Goal: Information Seeking & Learning: Learn about a topic

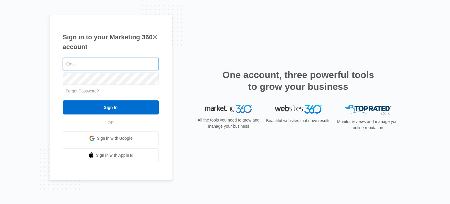
click at [115, 68] on input "text" at bounding box center [111, 64] width 96 height 12
type input "[EMAIL_ADDRESS][DOMAIN_NAME]"
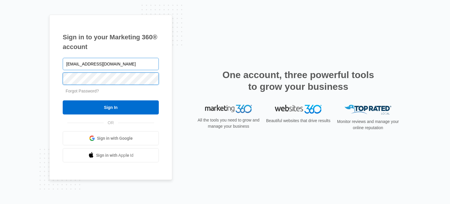
click at [63, 100] on input "Sign In" at bounding box center [111, 107] width 96 height 14
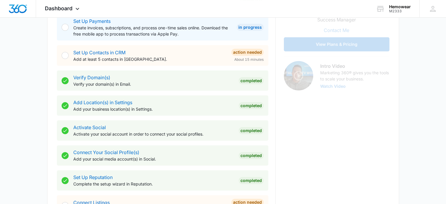
scroll to position [264, 0]
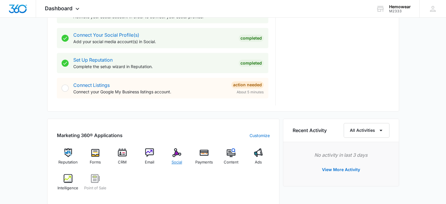
click at [176, 152] on img at bounding box center [176, 152] width 9 height 9
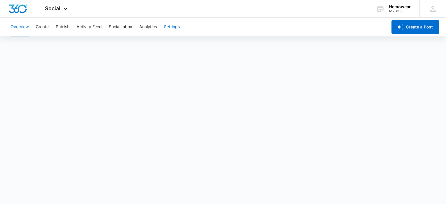
click at [170, 26] on button "Settings" at bounding box center [172, 27] width 16 height 19
click at [67, 9] on icon at bounding box center [65, 10] width 7 height 7
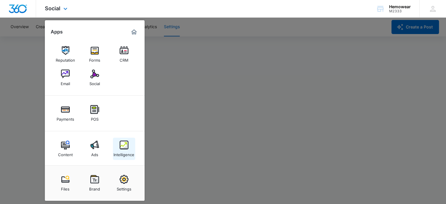
click at [119, 145] on link "Intelligence" at bounding box center [124, 148] width 22 height 22
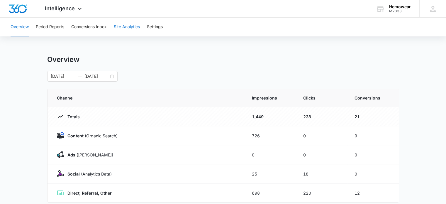
click at [125, 28] on button "Site Analytics" at bounding box center [127, 27] width 26 height 19
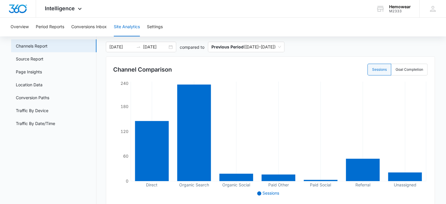
scroll to position [59, 0]
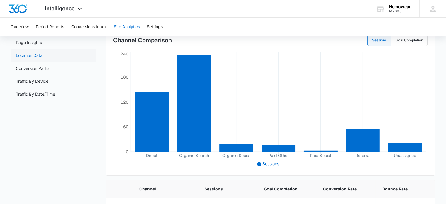
click at [21, 56] on link "Location Data" at bounding box center [29, 55] width 27 height 6
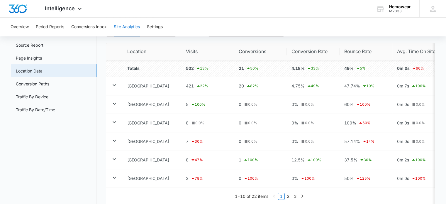
scroll to position [14, 0]
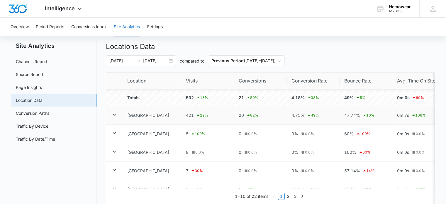
click at [115, 116] on icon at bounding box center [114, 114] width 7 height 7
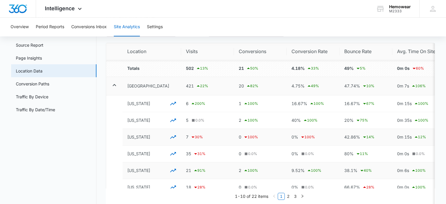
scroll to position [72, 0]
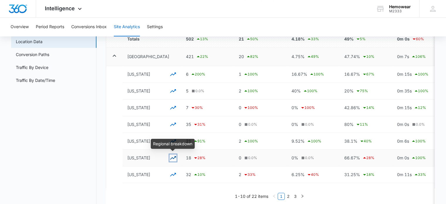
click at [172, 156] on icon "button" at bounding box center [173, 158] width 6 height 4
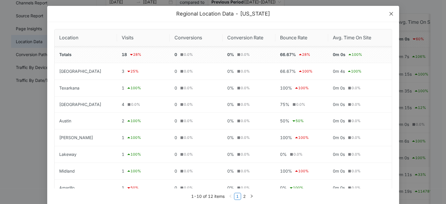
click at [389, 13] on icon "close" at bounding box center [391, 14] width 4 height 4
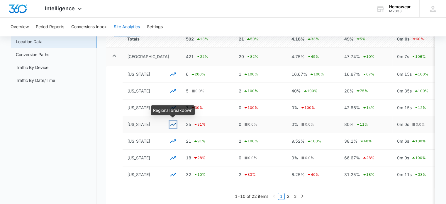
click at [172, 124] on icon "button" at bounding box center [172, 124] width 7 height 7
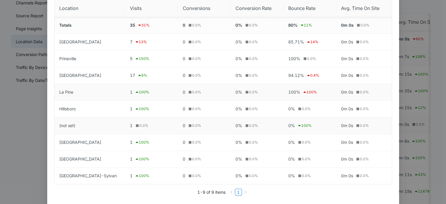
scroll to position [0, 0]
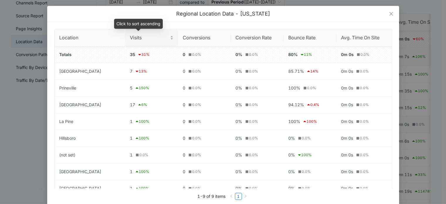
click at [130, 39] on span "Visits" at bounding box center [149, 37] width 39 height 7
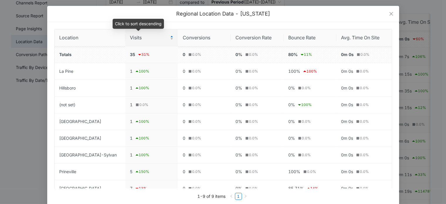
click at [130, 37] on span "Visits" at bounding box center [149, 37] width 39 height 7
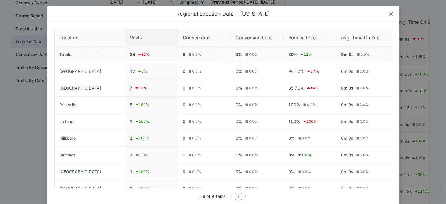
click at [385, 14] on span "Close" at bounding box center [391, 14] width 16 height 16
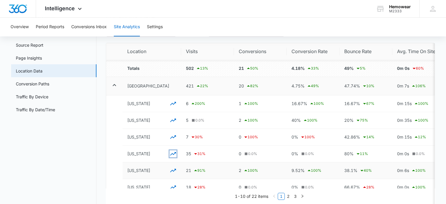
scroll to position [72, 0]
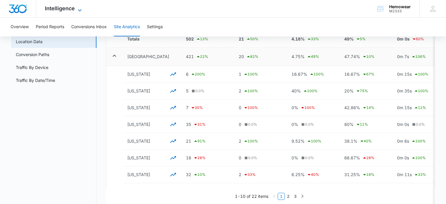
click at [79, 10] on icon at bounding box center [79, 10] width 7 height 7
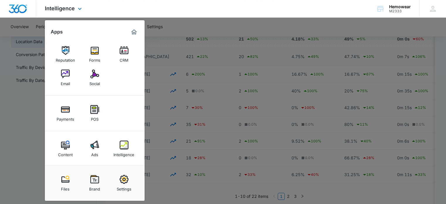
click at [135, 35] on img "Marketing 360® Dashboard" at bounding box center [133, 31] width 7 height 7
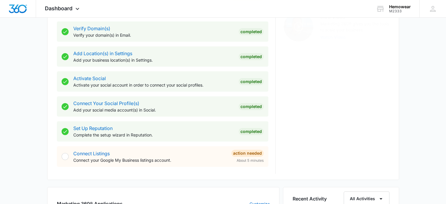
scroll to position [166, 0]
